Goal: Transaction & Acquisition: Obtain resource

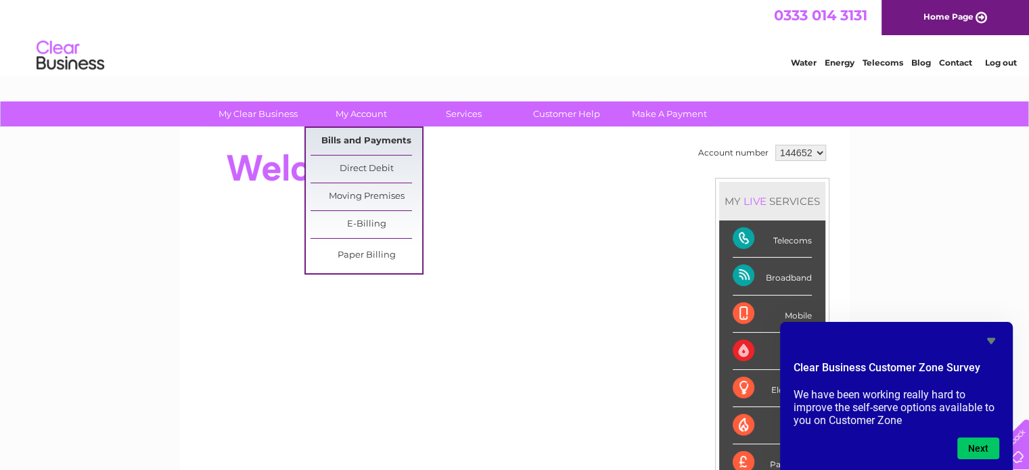
click at [355, 142] on link "Bills and Payments" at bounding box center [366, 141] width 112 height 27
click at [364, 140] on link "Bills and Payments" at bounding box center [366, 141] width 112 height 27
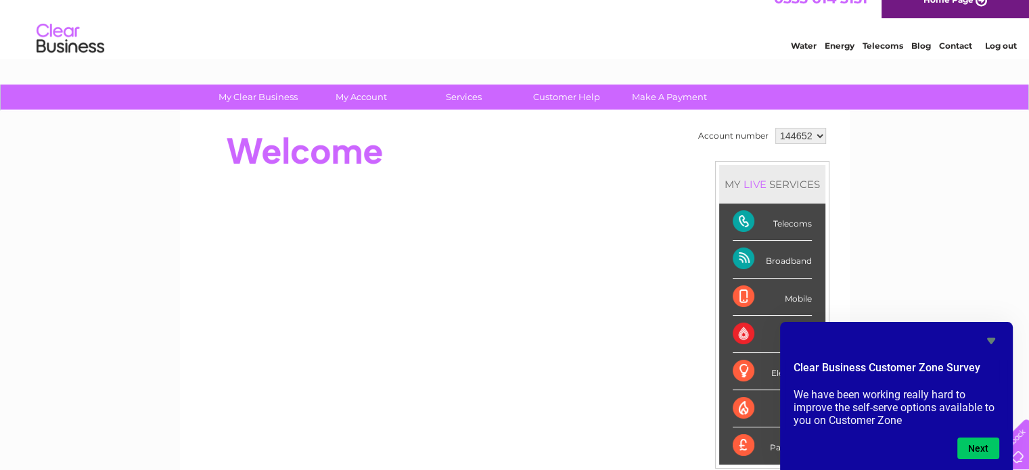
scroll to position [135, 0]
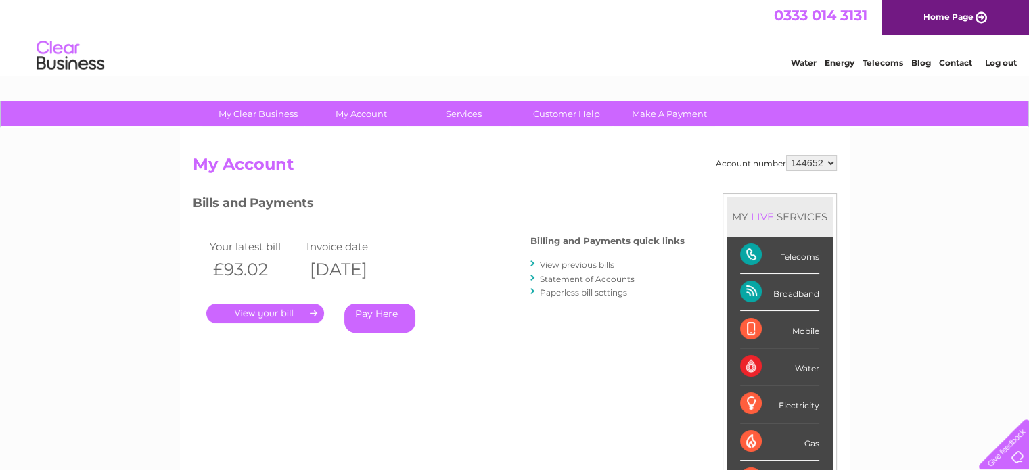
click at [230, 311] on link "." at bounding box center [265, 314] width 118 height 20
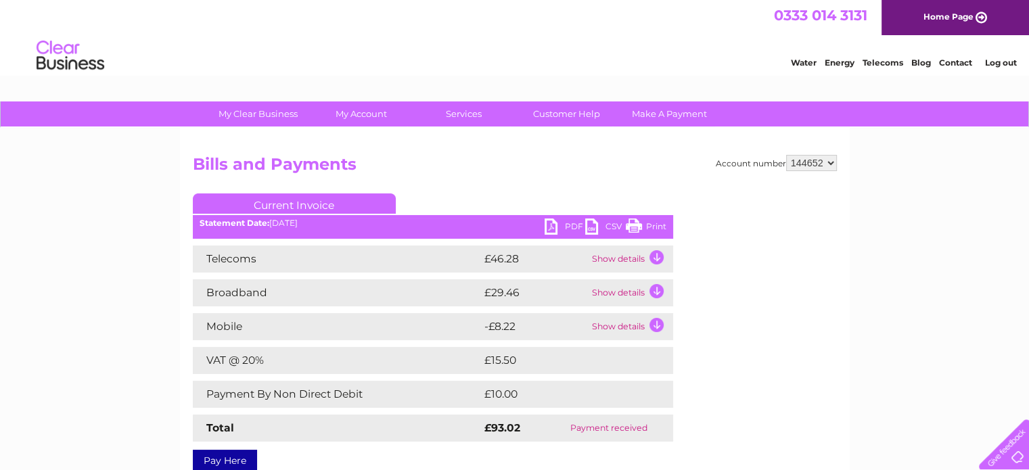
click at [560, 227] on link "PDF" at bounding box center [565, 228] width 41 height 20
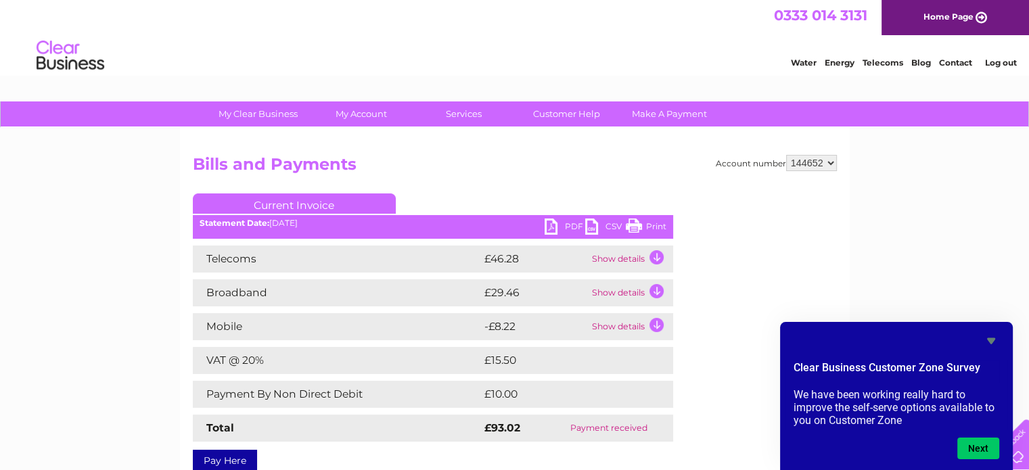
click at [990, 336] on icon "Hide survey" at bounding box center [991, 341] width 16 height 16
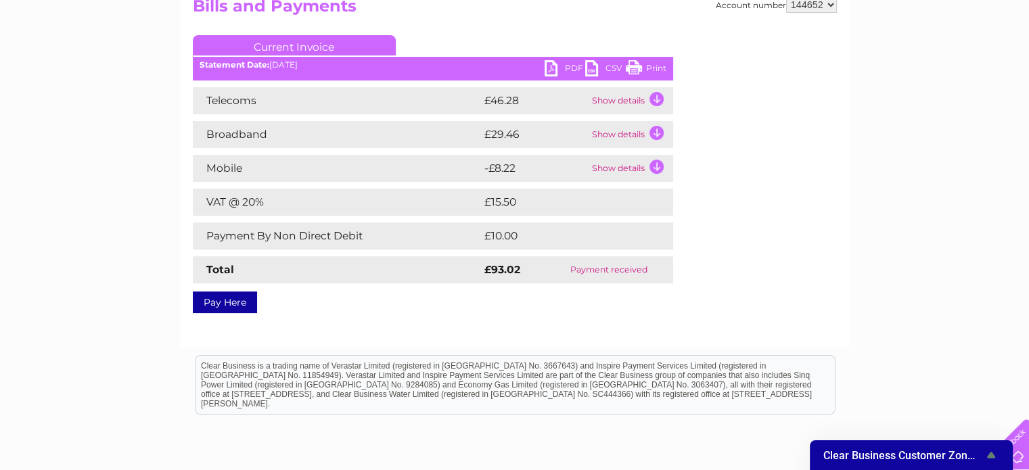
scroll to position [271, 0]
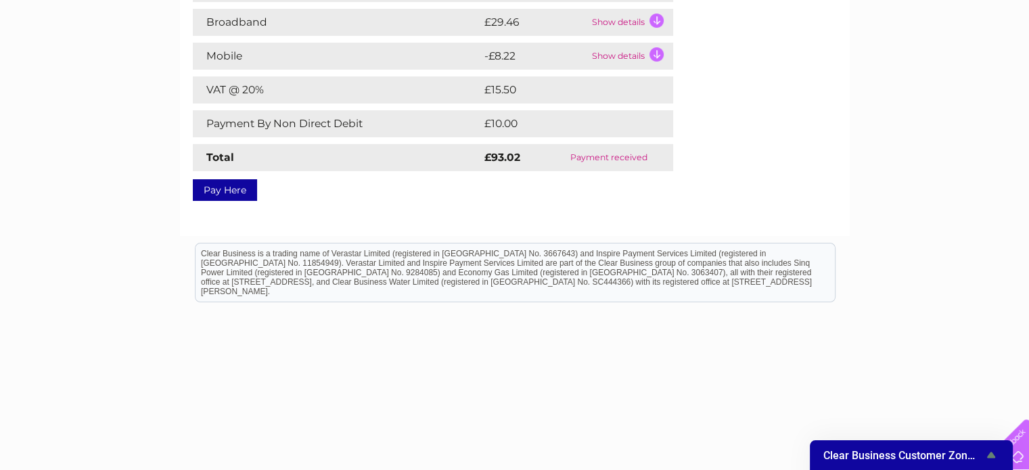
click at [997, 323] on html "Clear Business is a trading name of Verastar Limited (registered in [GEOGRAPHIC…" at bounding box center [514, 279] width 1029 height 87
click at [1019, 448] on div at bounding box center [1000, 441] width 55 height 55
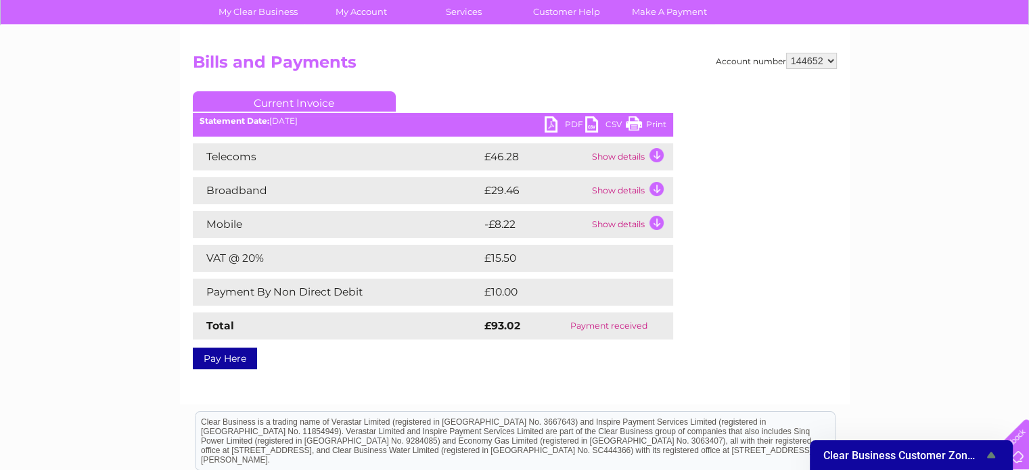
scroll to position [0, 0]
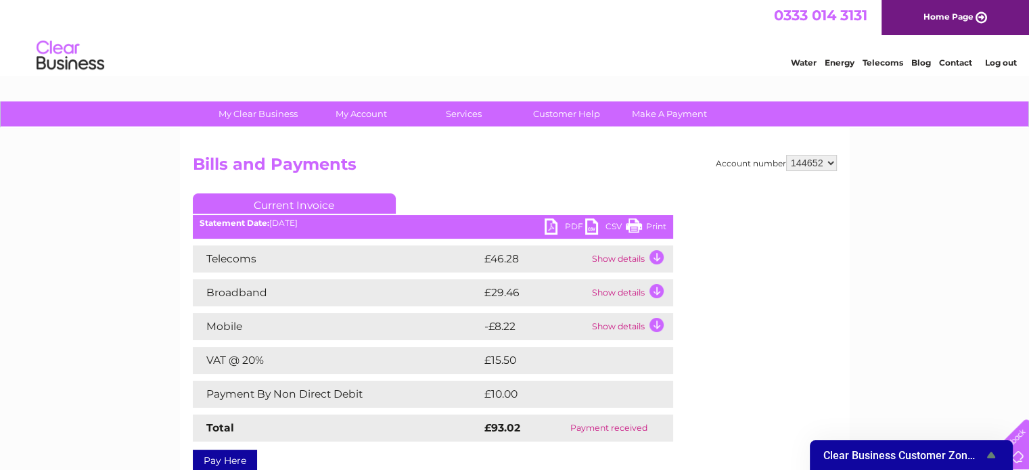
click at [961, 59] on link "Contact" at bounding box center [955, 62] width 33 height 10
